Goal: Check status: Check status

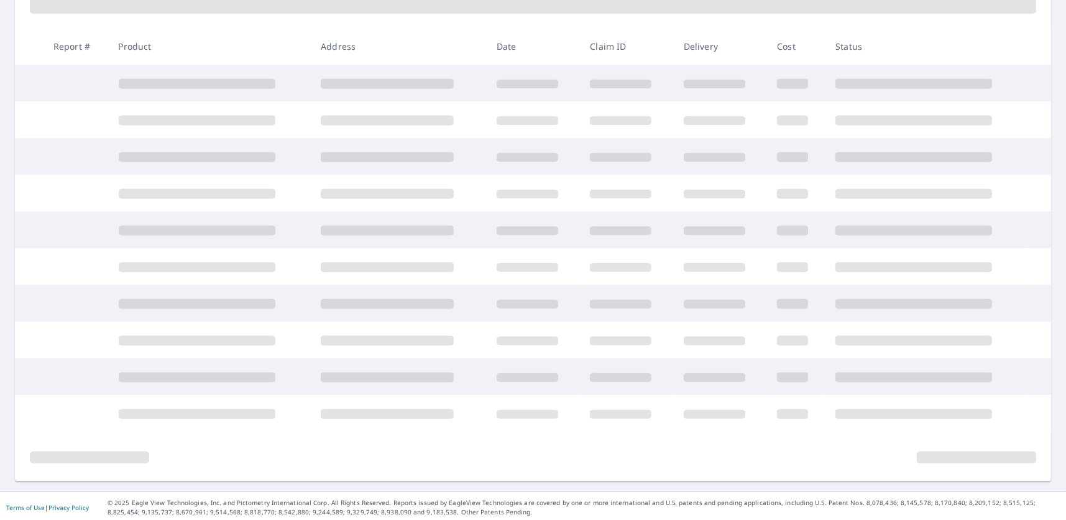
scroll to position [200, 0]
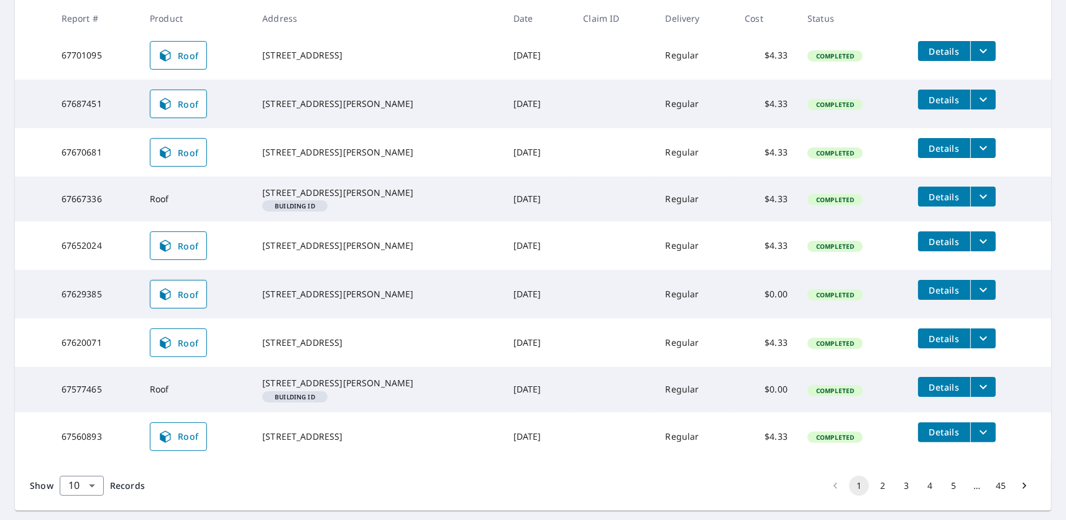
scroll to position [367, 0]
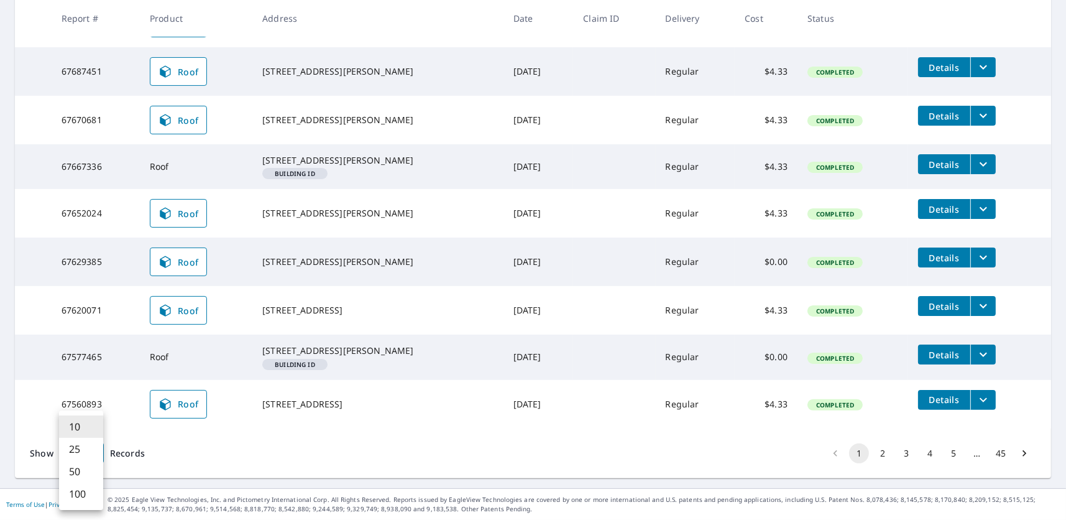
click at [85, 448] on body "TW TW Dashboard Order History Order TW Dashboard / Order History Order History …" at bounding box center [533, 260] width 1066 height 520
click at [91, 473] on li "50" at bounding box center [81, 471] width 44 height 22
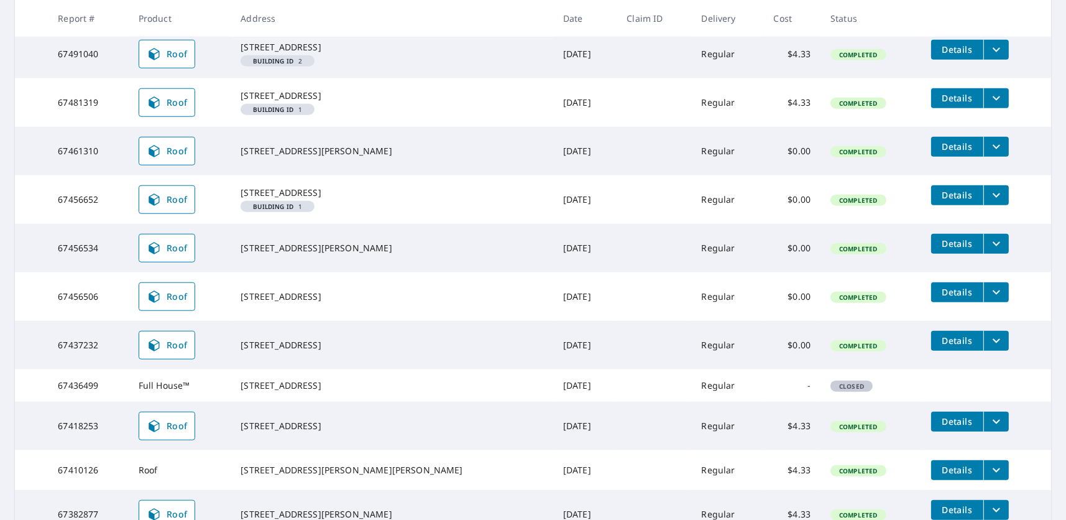
scroll to position [1368, 0]
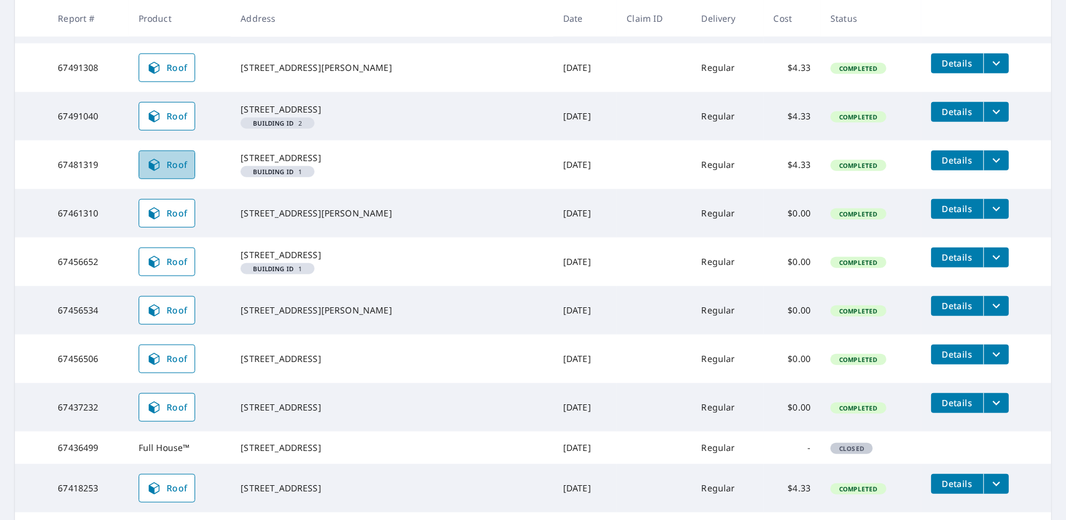
click at [188, 172] on span "Roof" at bounding box center [167, 164] width 41 height 15
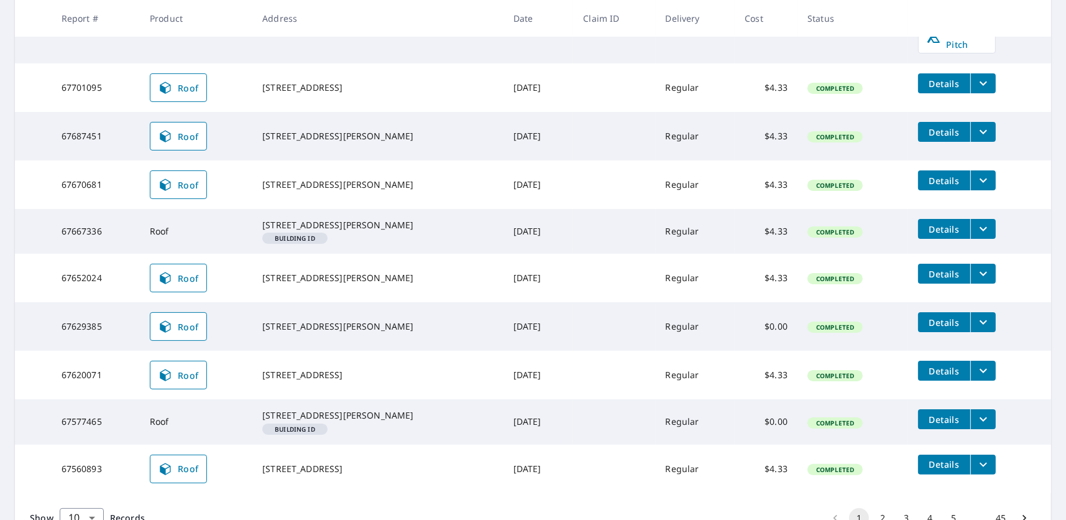
scroll to position [367, 0]
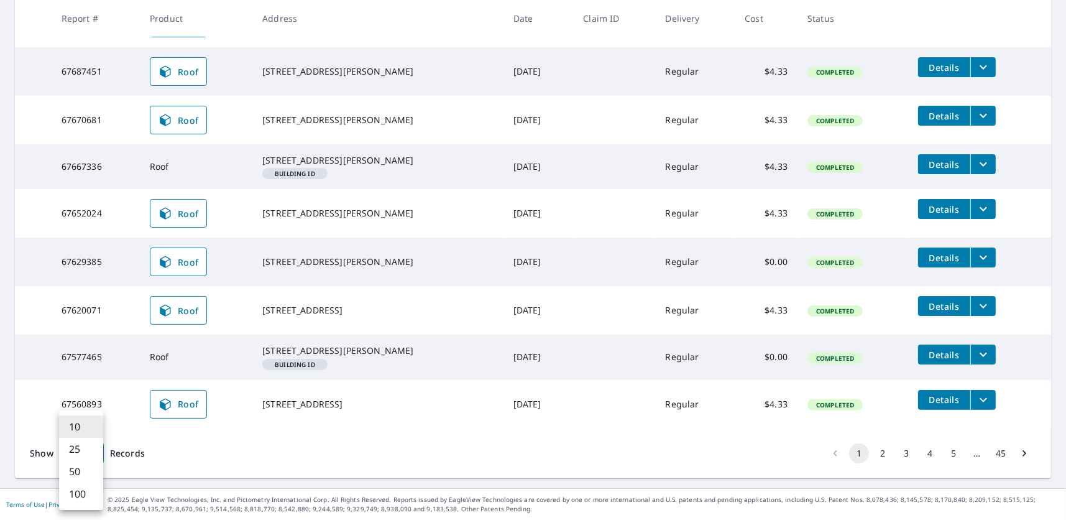
click at [93, 453] on body "TW TW Dashboard Order History Order TW Dashboard / Order History Order History …" at bounding box center [533, 260] width 1066 height 520
click at [85, 471] on li "50" at bounding box center [81, 471] width 44 height 22
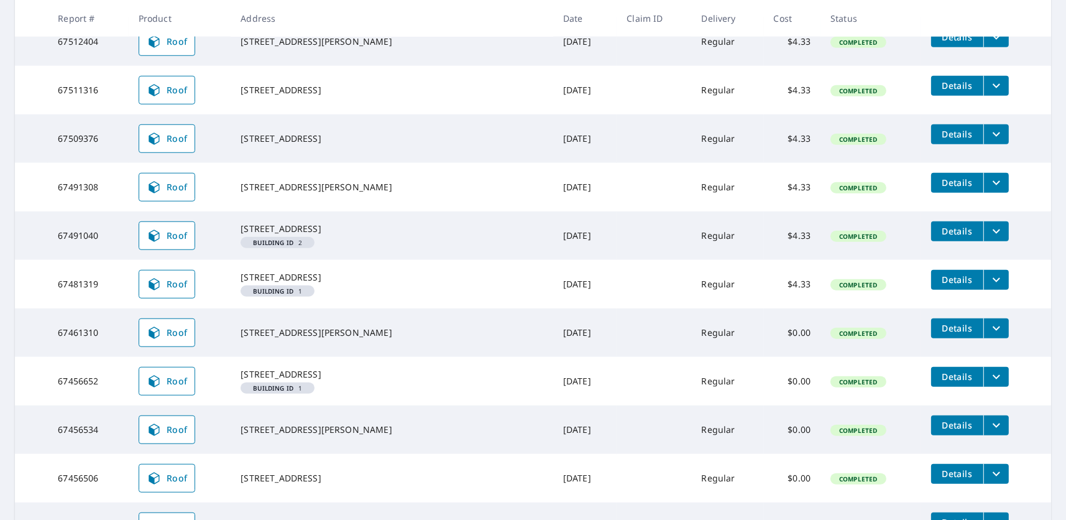
scroll to position [1306, 0]
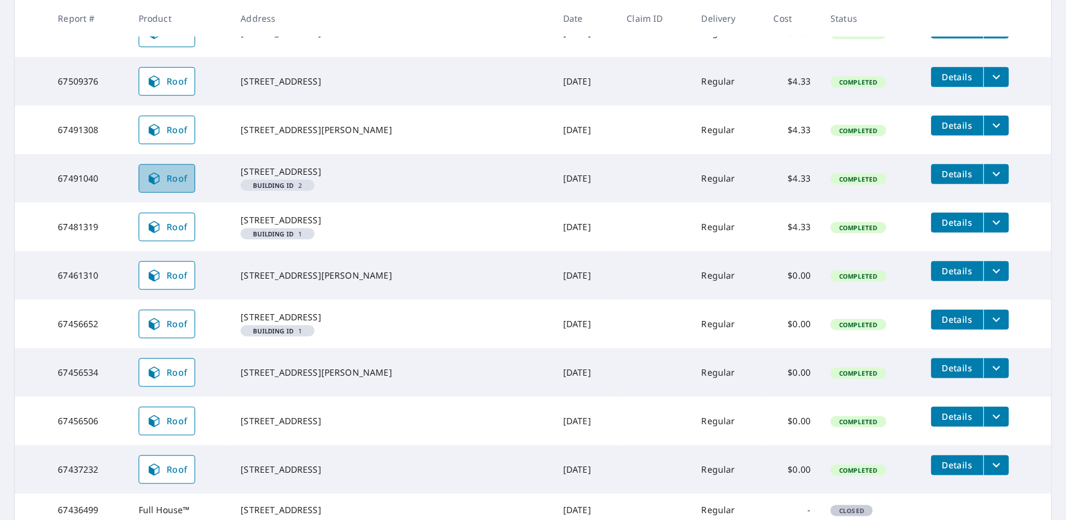
click at [188, 186] on span "Roof" at bounding box center [167, 178] width 41 height 15
